Goal: Find contact information: Find contact information

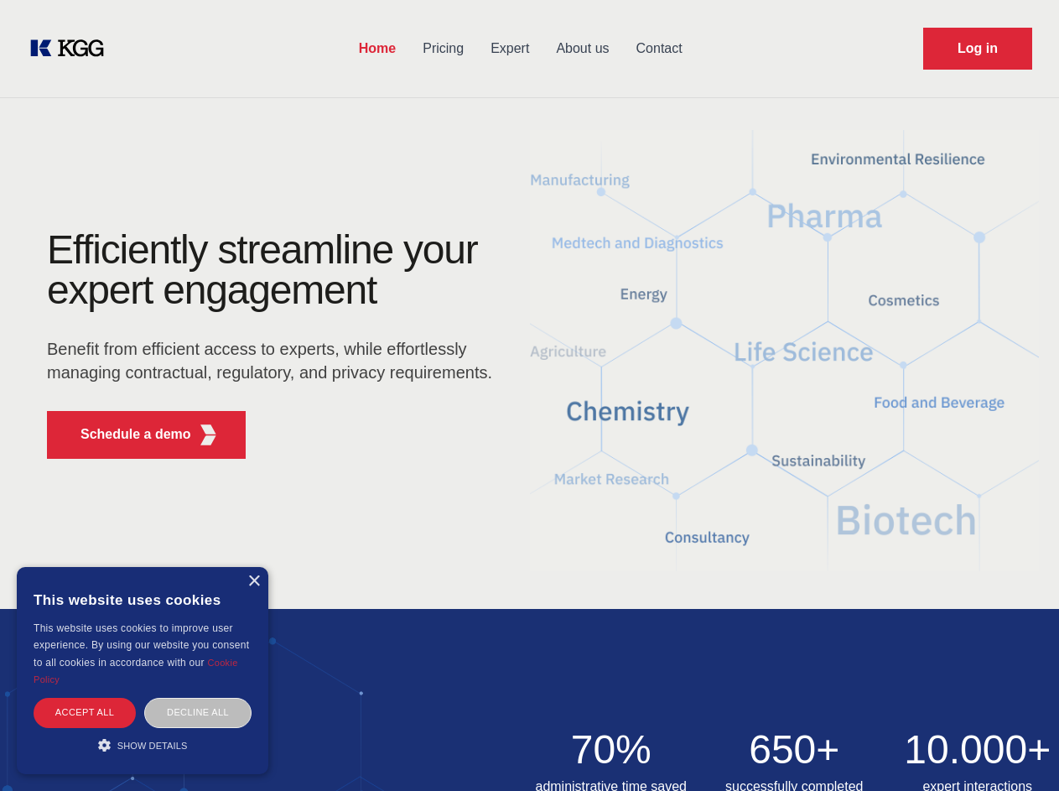
click at [529, 395] on div "Efficiently streamline your expert engagement Benefit from efficient access to …" at bounding box center [275, 351] width 510 height 242
click at [126, 434] on p "Schedule a demo" at bounding box center [135, 434] width 111 height 20
click at [253, 581] on div "× This website uses cookies This website uses cookies to improve user experienc…" at bounding box center [143, 670] width 252 height 207
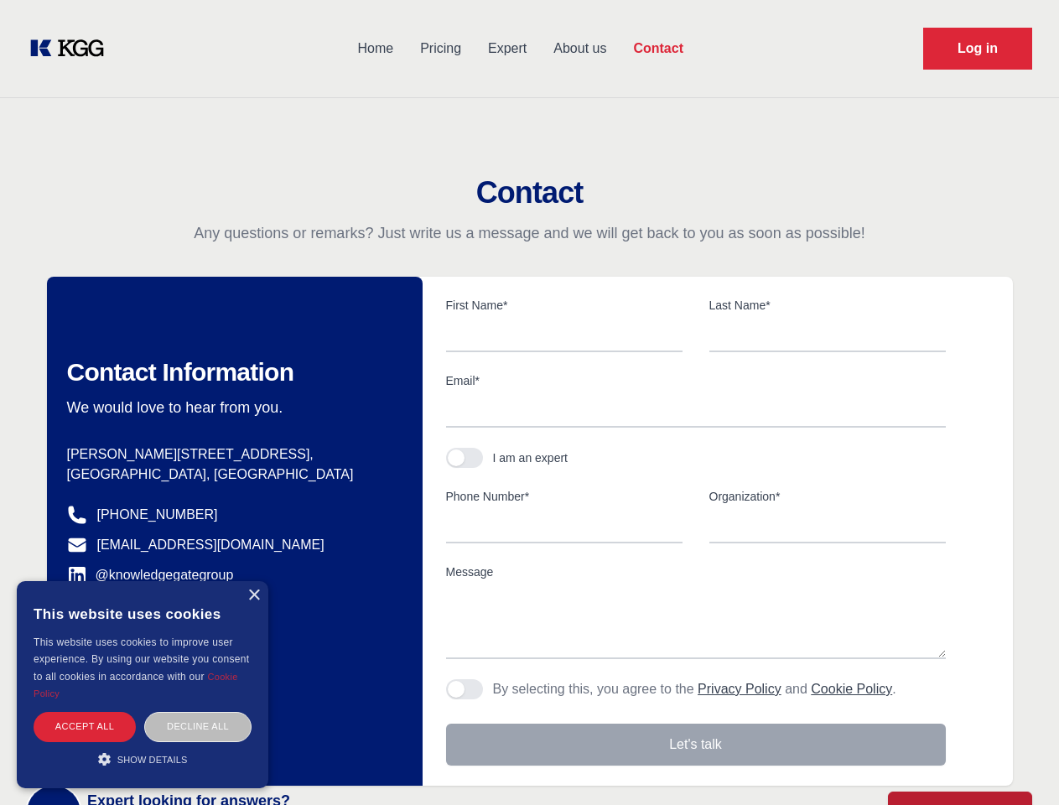
click at [85, 712] on div "Accept all" at bounding box center [85, 726] width 102 height 29
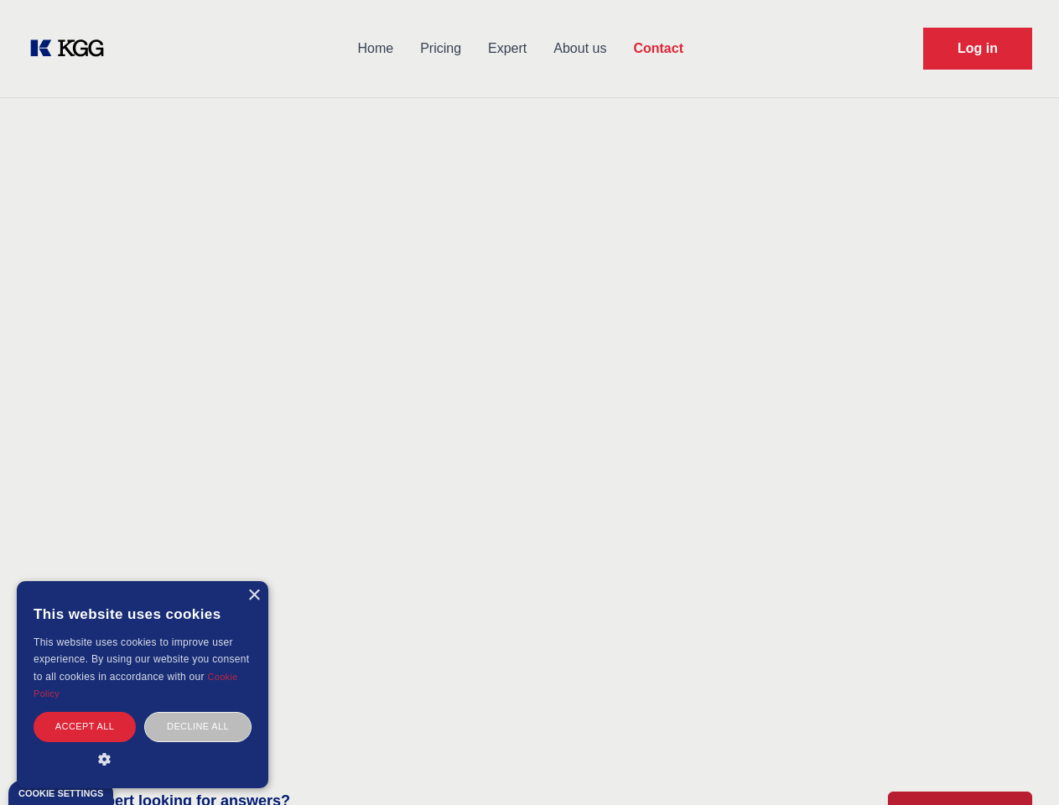
click at [198, 712] on div "Decline all" at bounding box center [197, 726] width 107 height 29
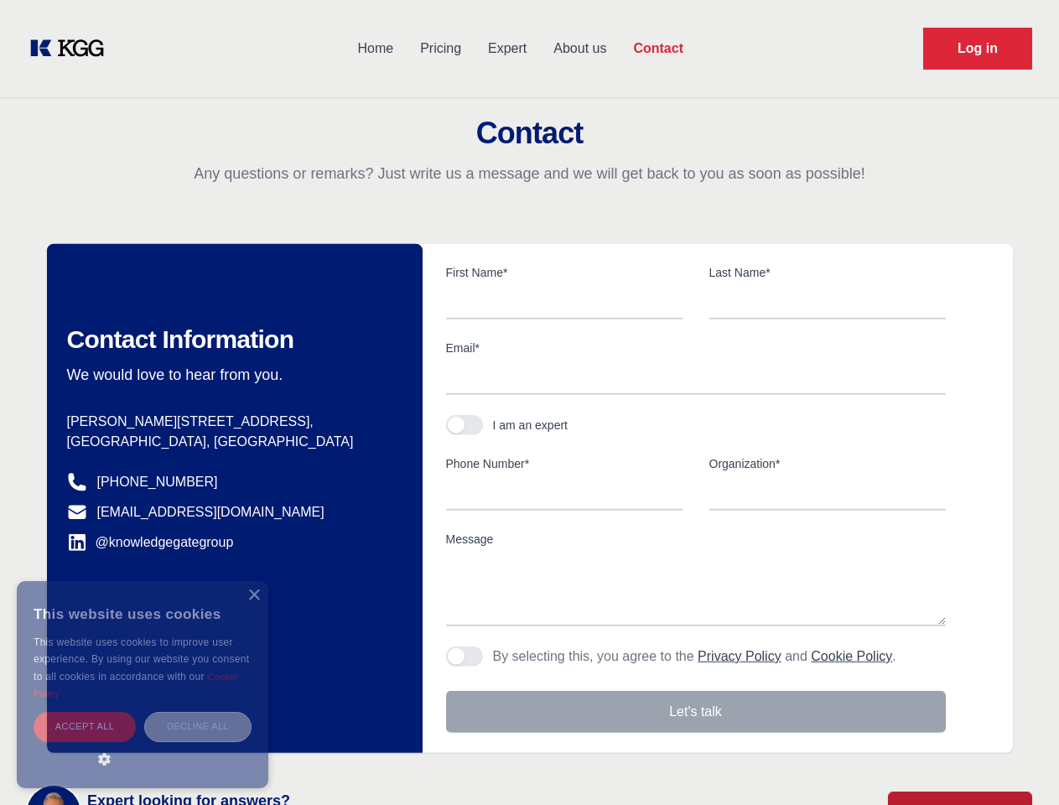
click at [143, 744] on main "Contact Any questions or remarks? Just write us a message and we will get back …" at bounding box center [529, 436] width 1059 height 873
